Goal: Information Seeking & Learning: Learn about a topic

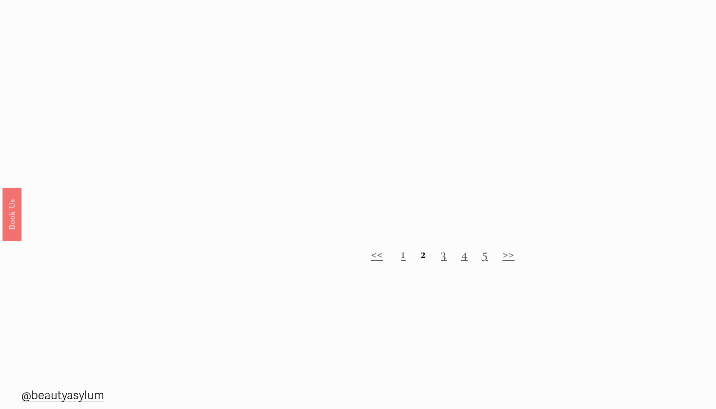
scroll to position [1172, 0]
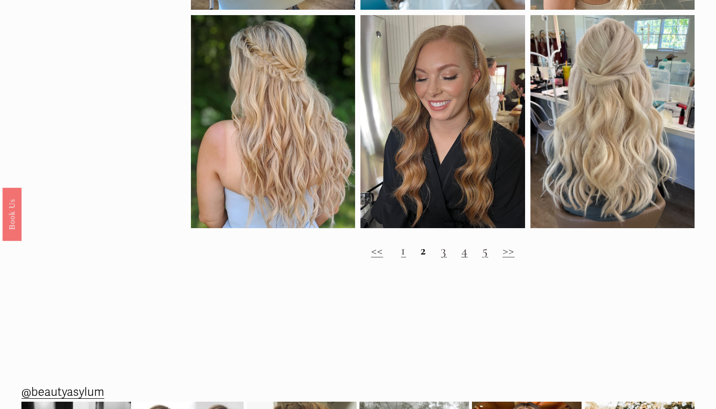
click at [443, 254] on link "3" at bounding box center [444, 250] width 6 height 16
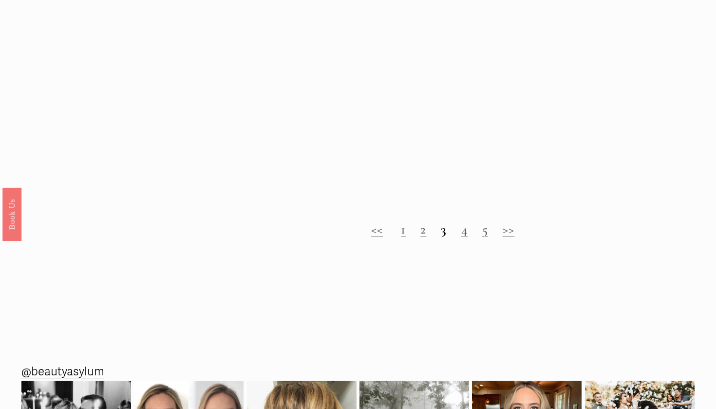
scroll to position [757, 0]
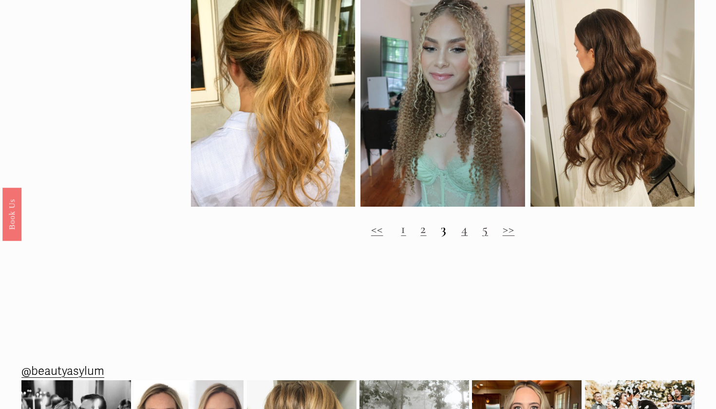
click at [462, 231] on link "4" at bounding box center [464, 229] width 6 height 16
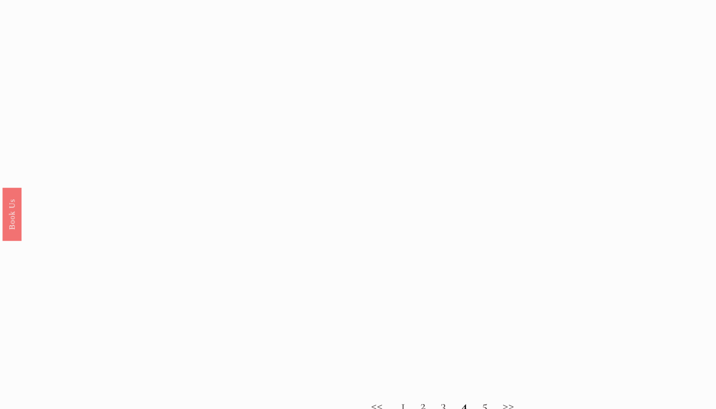
scroll to position [1048, 0]
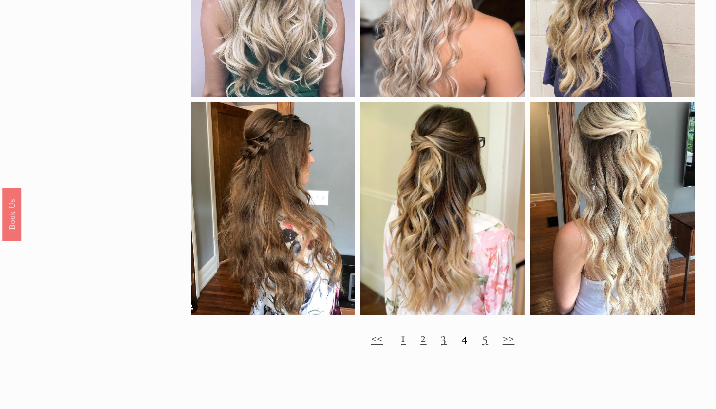
click at [466, 341] on strong "4" at bounding box center [464, 337] width 6 height 16
click at [486, 341] on link "5" at bounding box center [485, 337] width 6 height 16
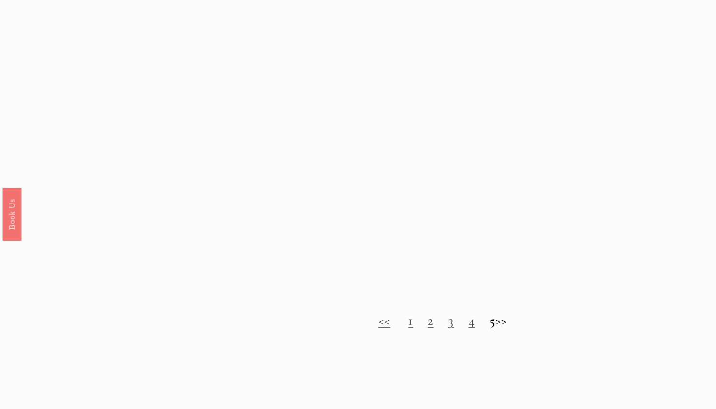
scroll to position [885, 0]
